Goal: Information Seeking & Learning: Learn about a topic

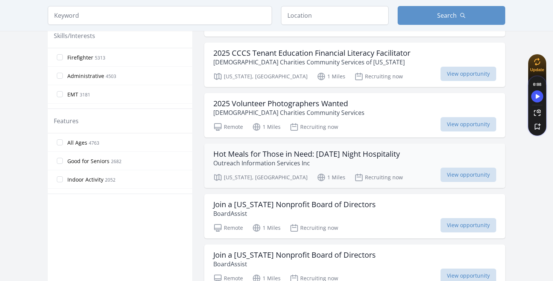
scroll to position [330, 0]
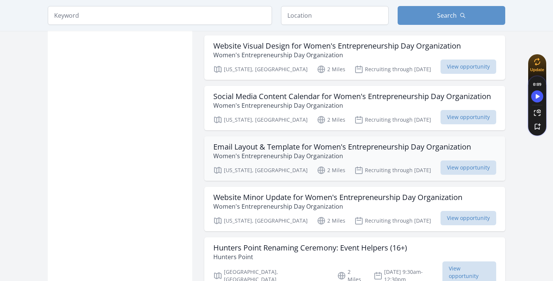
scroll to position [874, 0]
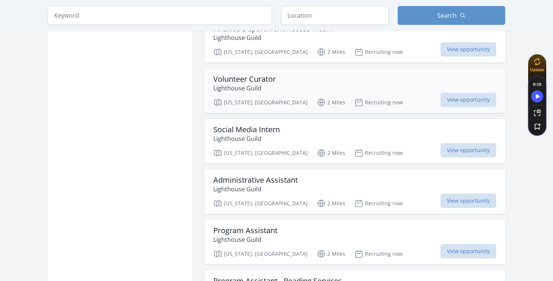
scroll to position [1642, 0]
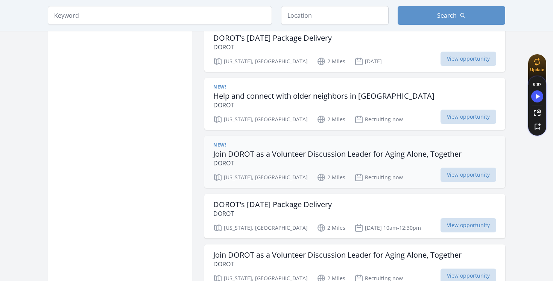
scroll to position [2964, 0]
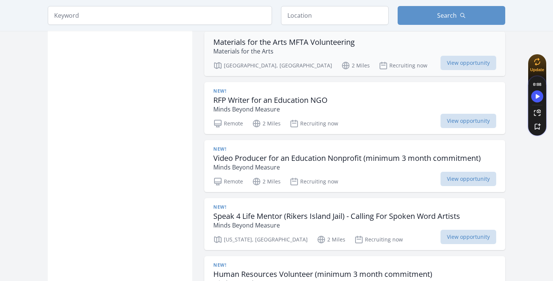
scroll to position [3428, 0]
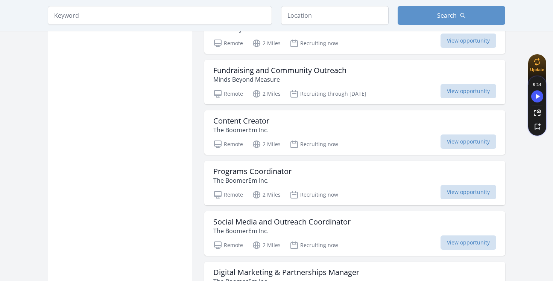
scroll to position [3850, 0]
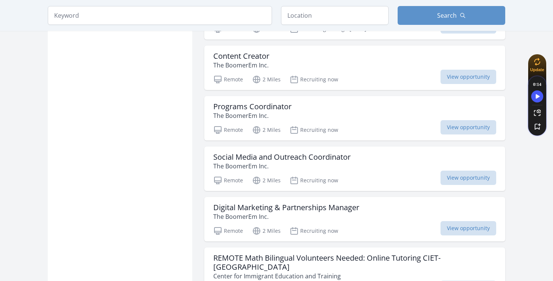
scroll to position [3914, 0]
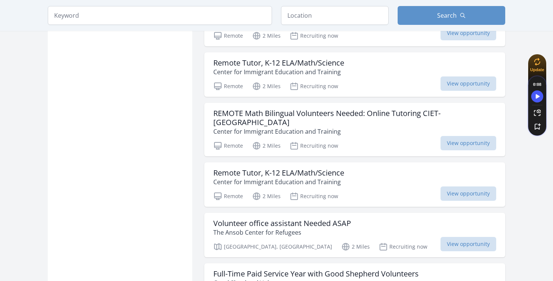
scroll to position [4229, 0]
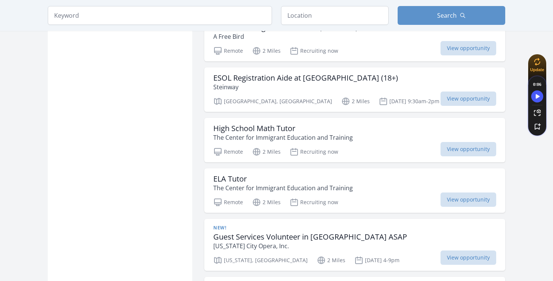
scroll to position [5036, 0]
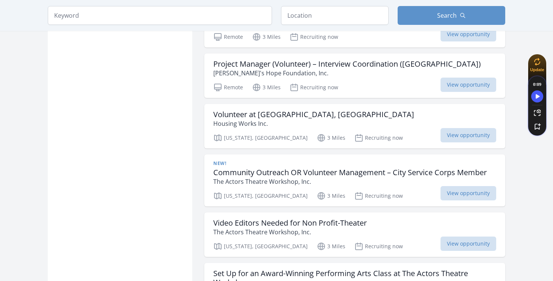
scroll to position [5989, 0]
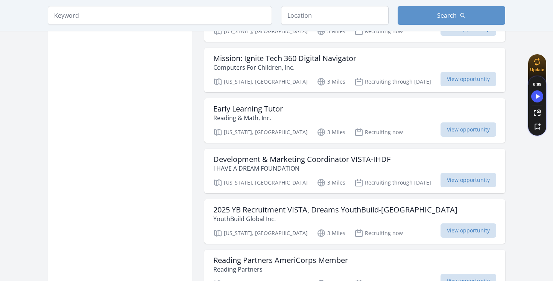
scroll to position [6953, 0]
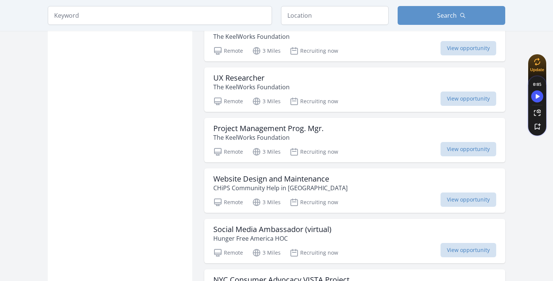
scroll to position [8121, 0]
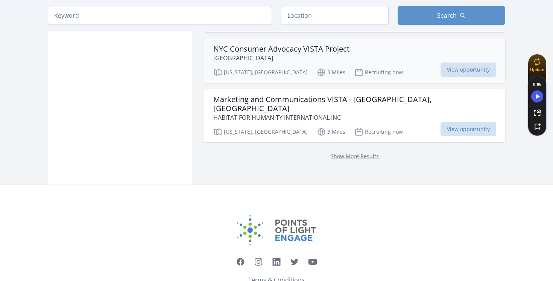
scroll to position [8356, 0]
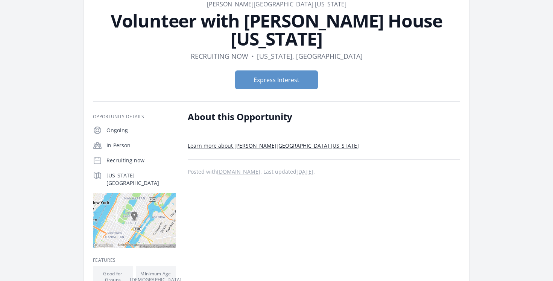
scroll to position [49, 0]
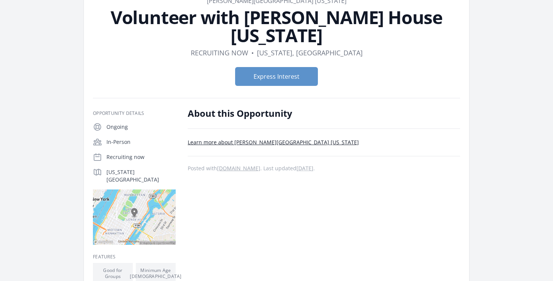
click at [195, 144] on link "Learn more about [PERSON_NAME][GEOGRAPHIC_DATA] [US_STATE]" at bounding box center [273, 141] width 171 height 7
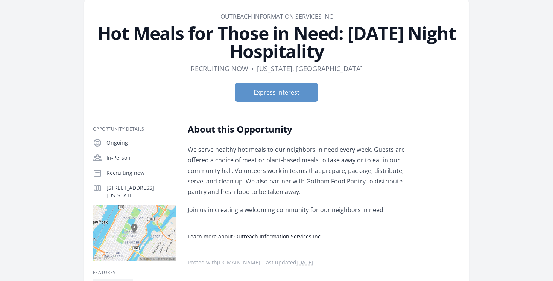
scroll to position [34, 0]
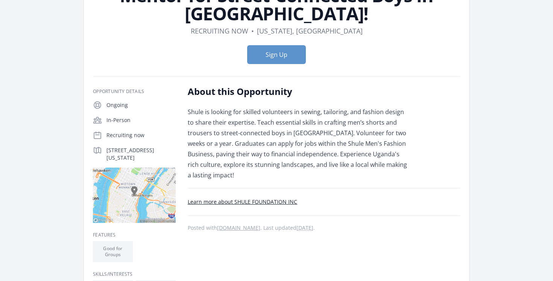
scroll to position [97, 0]
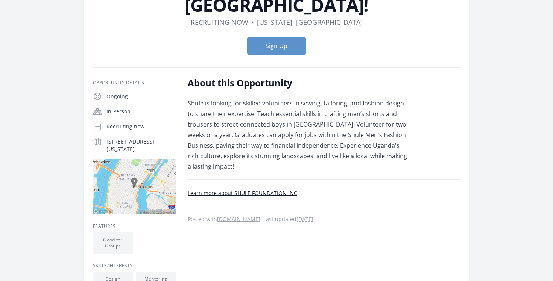
click at [236, 189] on link "Learn more about SHULE FOUNDATION INC" at bounding box center [242, 192] width 109 height 7
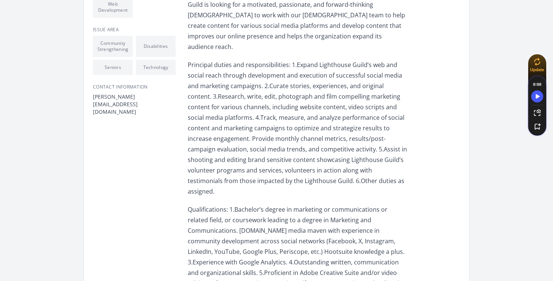
scroll to position [334, 0]
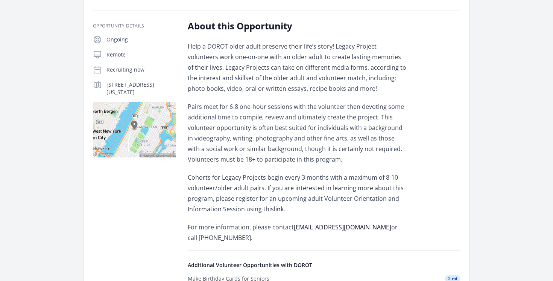
scroll to position [119, 0]
click at [184, 24] on article "Organization DOROT Help an Older Adult Leave a Lasting Legacy Duration Recruiti…" at bounding box center [276, 190] width 385 height 551
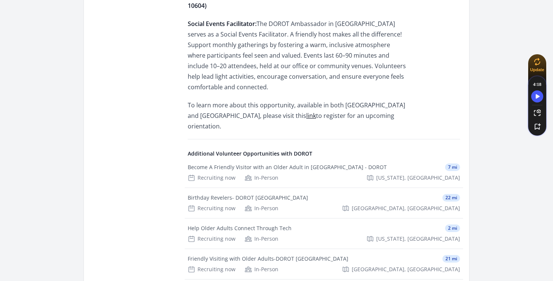
scroll to position [1023, 0]
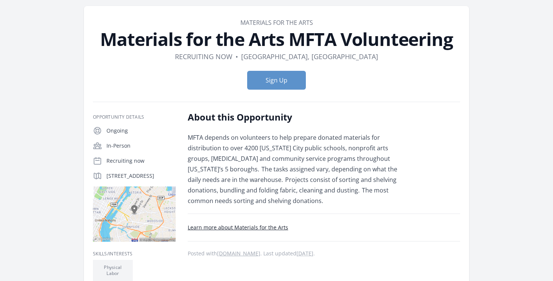
scroll to position [29, 0]
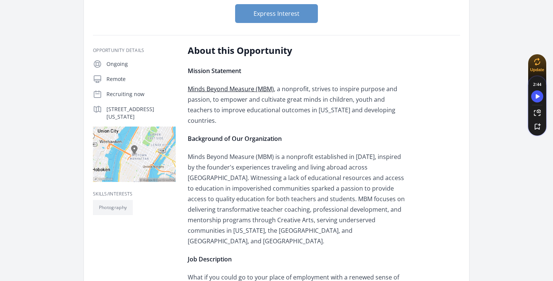
scroll to position [113, 0]
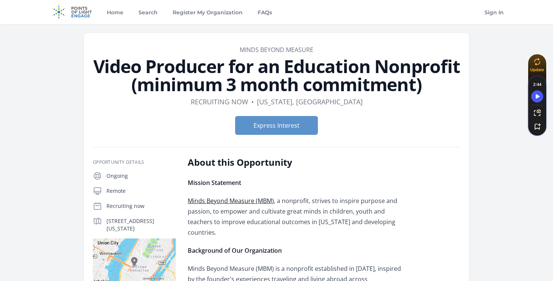
scroll to position [5, 0]
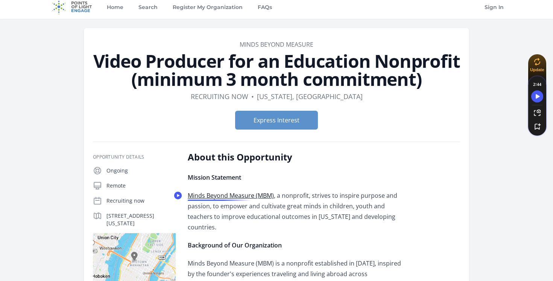
click at [206, 195] on link "Minds Beyond Measure (MBM)" at bounding box center [231, 195] width 86 height 8
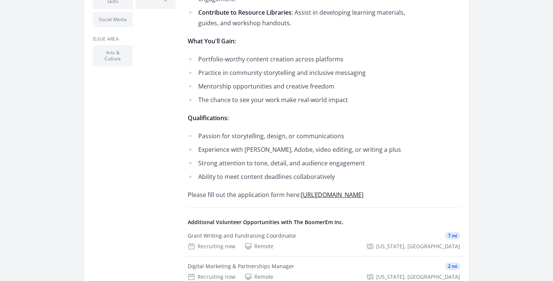
scroll to position [305, 0]
click at [320, 195] on link "[URL][DOMAIN_NAME]" at bounding box center [332, 195] width 62 height 8
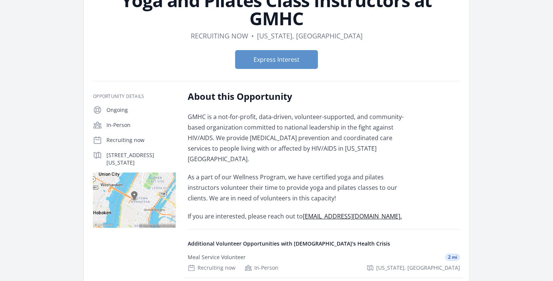
scroll to position [62, 0]
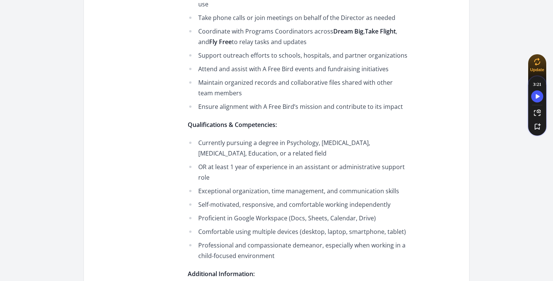
scroll to position [534, 0]
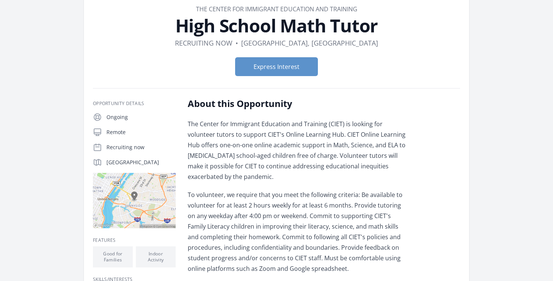
scroll to position [43, 0]
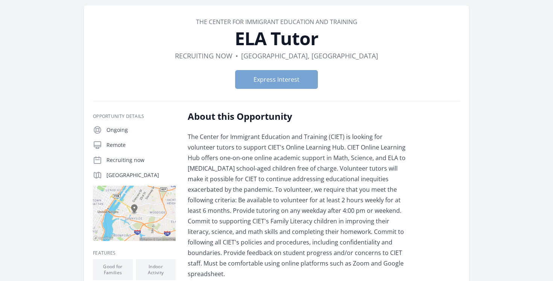
scroll to position [42, 0]
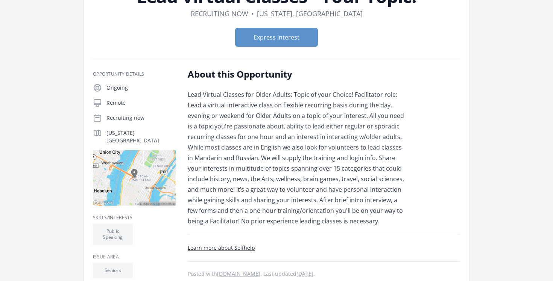
scroll to position [81, 0]
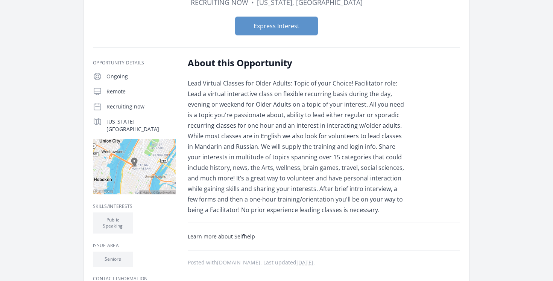
click at [227, 237] on link "Learn more about Selfhelp" at bounding box center [221, 236] width 67 height 7
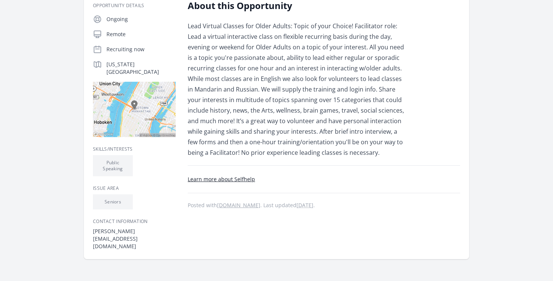
scroll to position [139, 0]
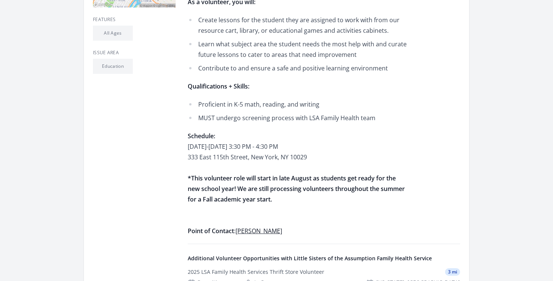
scroll to position [267, 0]
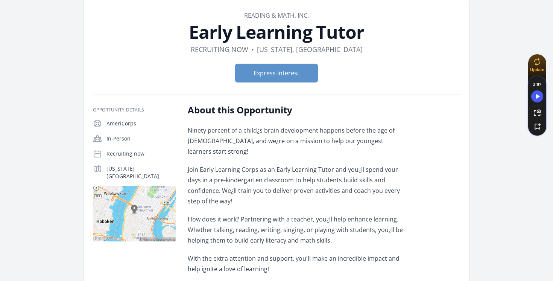
scroll to position [25, 0]
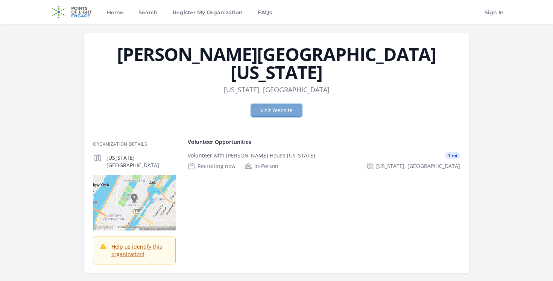
click at [265, 104] on link "Visit Website" at bounding box center [276, 110] width 51 height 13
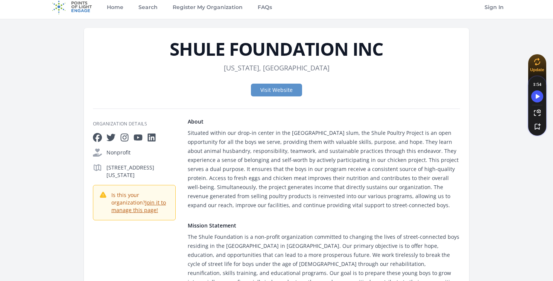
scroll to position [7, 0]
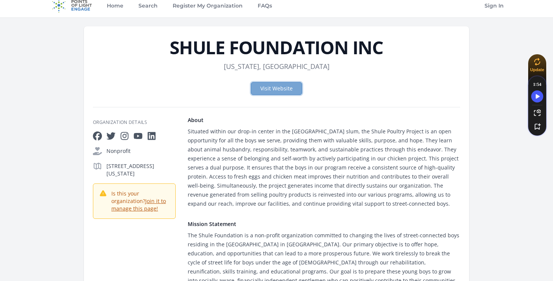
click at [280, 88] on link "Visit Website" at bounding box center [276, 88] width 51 height 13
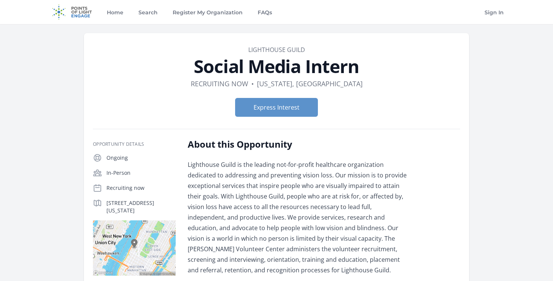
scroll to position [334, 0]
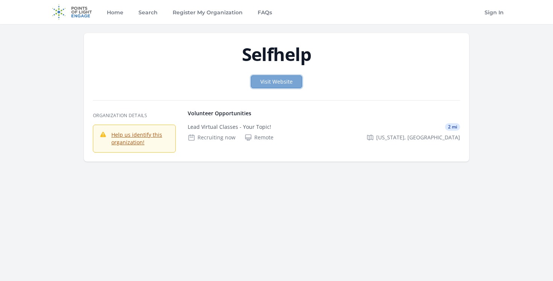
click at [262, 85] on link "Visit Website" at bounding box center [276, 81] width 51 height 13
